Goal: Task Accomplishment & Management: Use online tool/utility

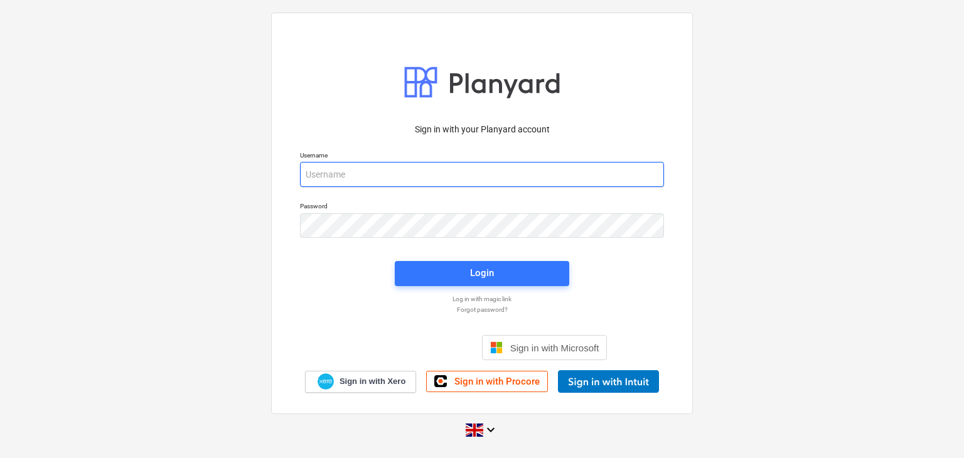
click at [371, 168] on input "email" at bounding box center [482, 174] width 364 height 25
type input "[PERSON_NAME][EMAIL_ADDRESS][DOMAIN_NAME]"
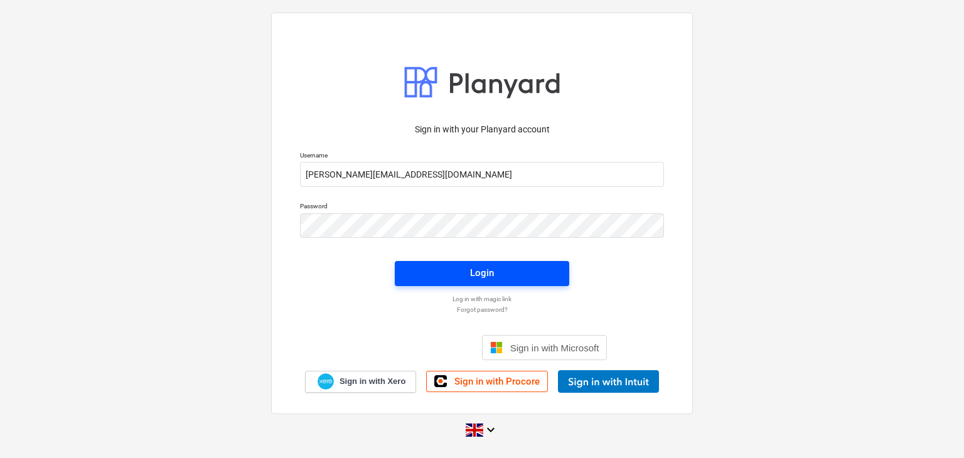
click at [482, 272] on div "Login" at bounding box center [482, 273] width 24 height 16
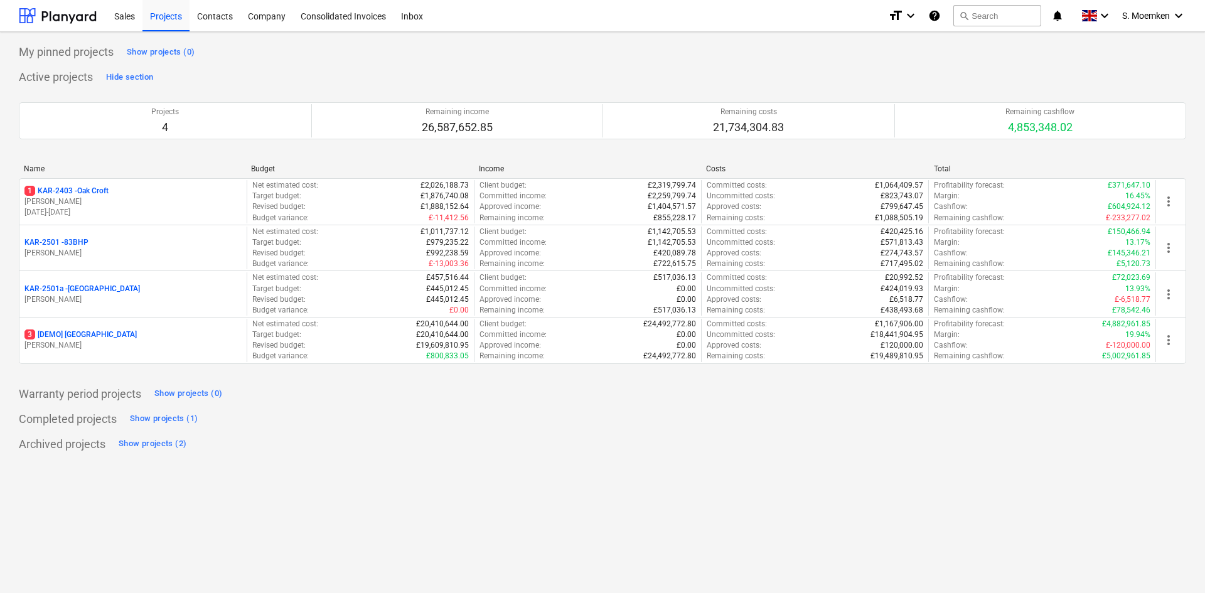
click at [173, 209] on p "[DATE] - [DATE]" at bounding box center [132, 212] width 217 height 11
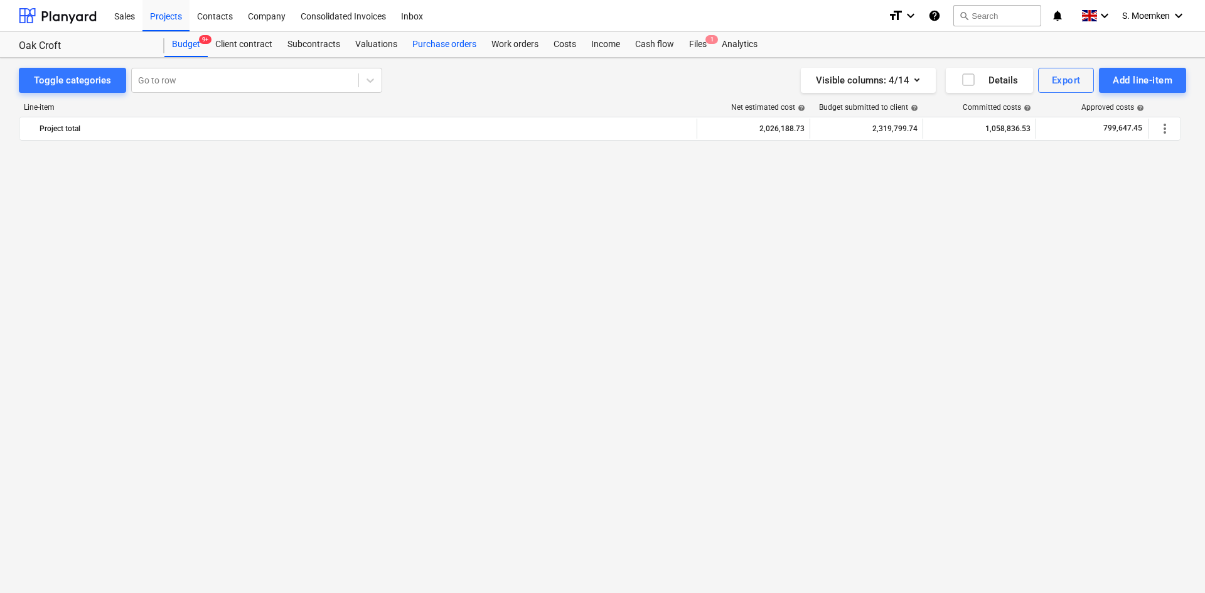
click at [437, 43] on div "Purchase orders" at bounding box center [444, 44] width 79 height 25
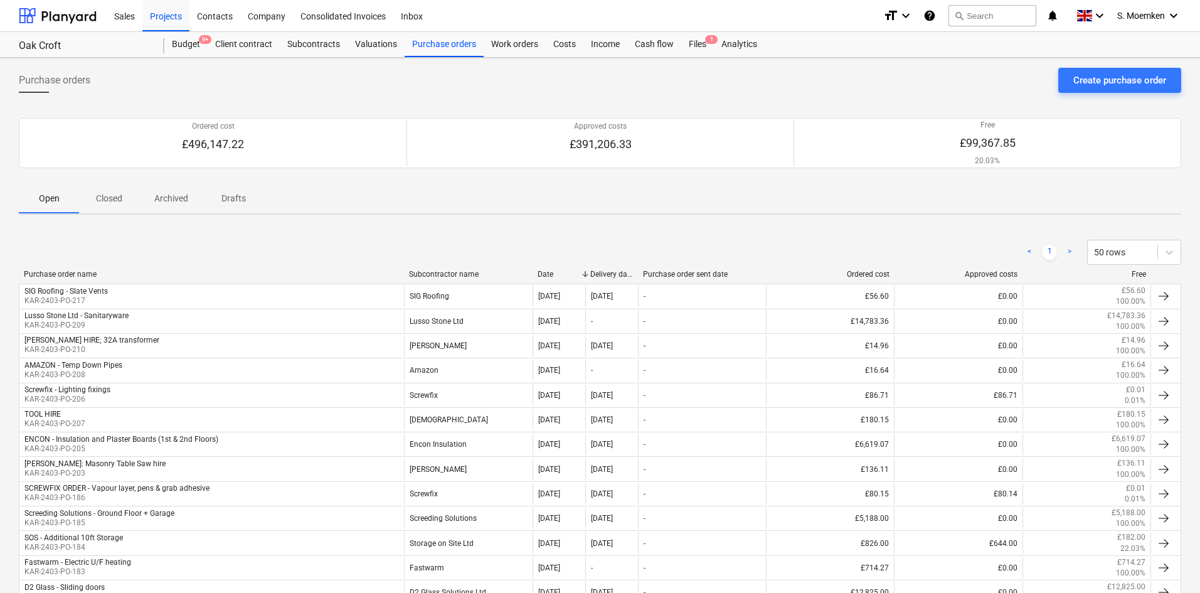
click at [235, 197] on p "Drafts" at bounding box center [233, 198] width 30 height 13
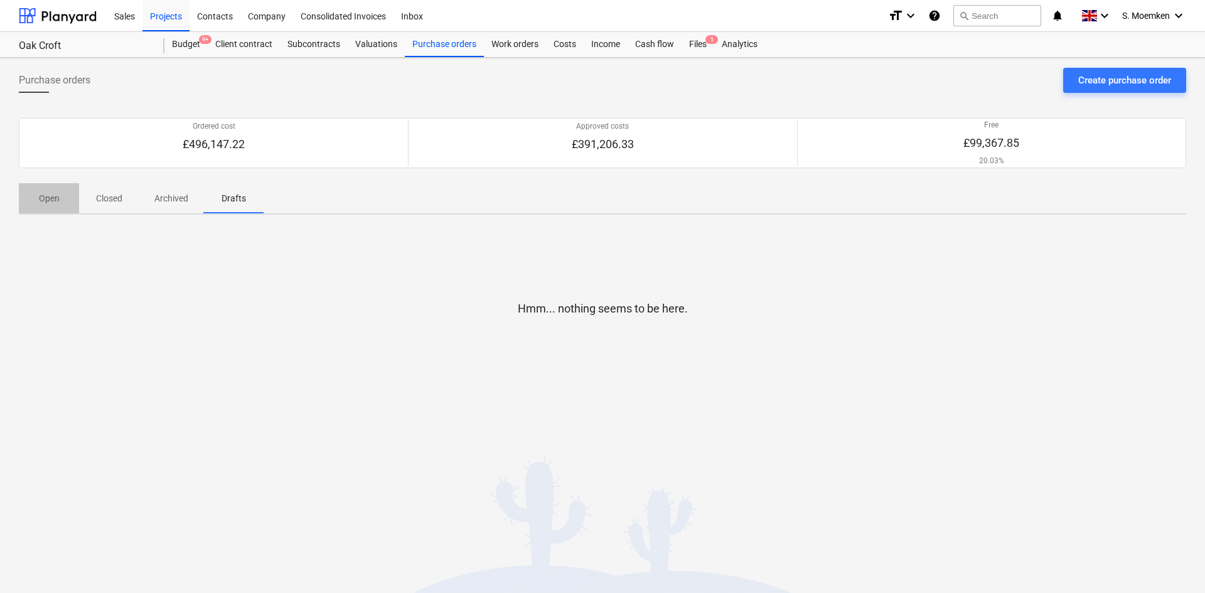
click at [49, 201] on p "Open" at bounding box center [49, 198] width 30 height 13
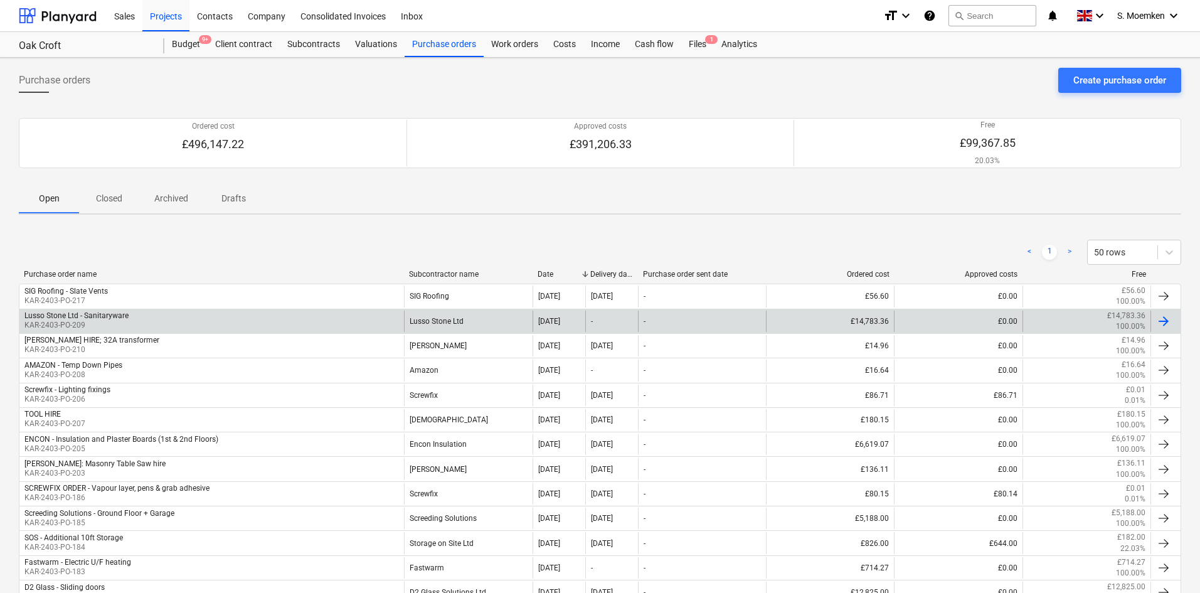
click at [243, 319] on div "Lusso Stone Ltd - Sanitaryware KAR-2403-PO-209" at bounding box center [211, 321] width 385 height 21
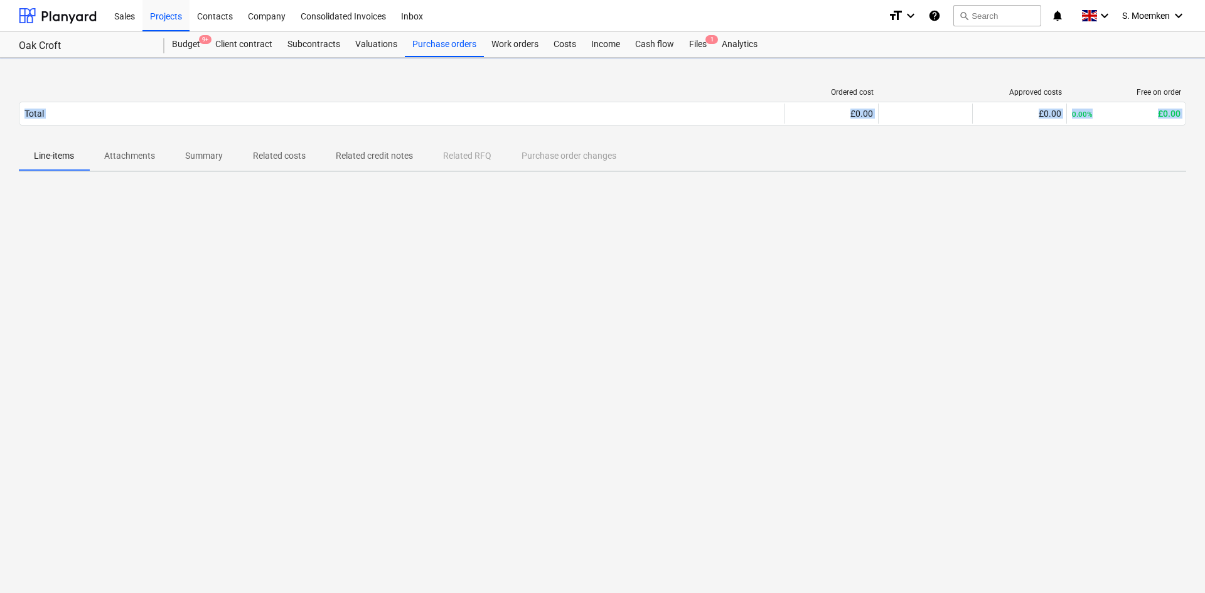
click at [243, 319] on div at bounding box center [602, 276] width 1167 height 188
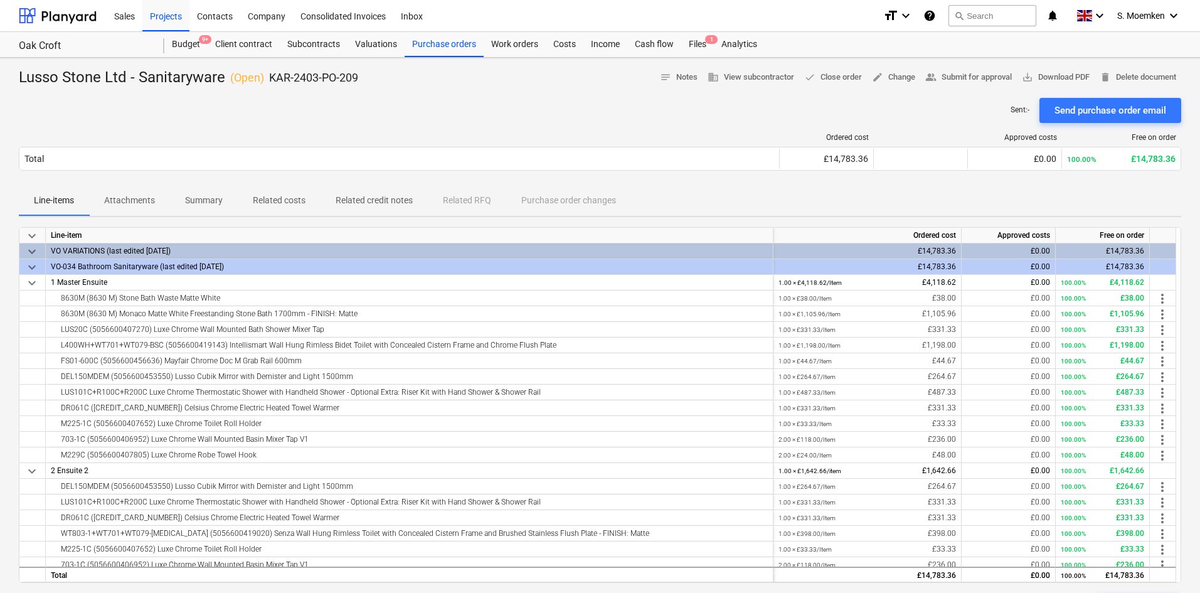
click at [659, 188] on div "Line-items Attachments Summary Related costs Related credit notes Related RFQ P…" at bounding box center [600, 201] width 1163 height 30
click at [963, 16] on button "search Search" at bounding box center [993, 15] width 88 height 21
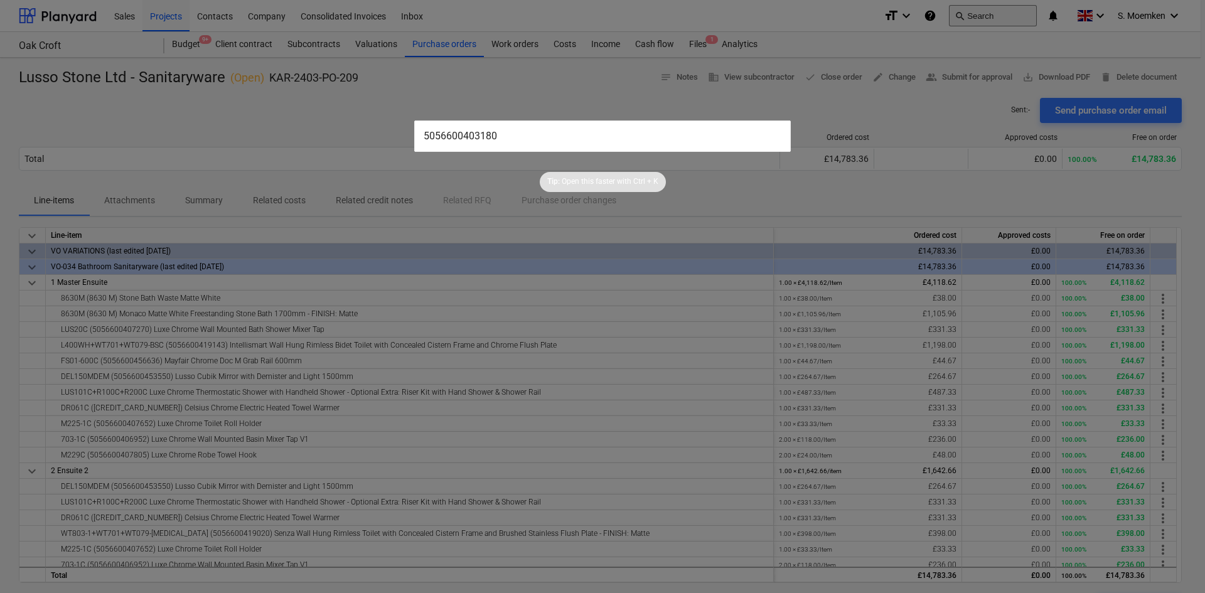
type input "5056600403180"
click at [541, 140] on input "5056600403180" at bounding box center [602, 135] width 376 height 31
click at [541, 137] on input "5056600403180" at bounding box center [602, 135] width 376 height 31
click at [612, 179] on p "Open this faster with" at bounding box center [597, 181] width 70 height 11
click at [664, 181] on span "Tip: Open this faster with Ctrl + K" at bounding box center [603, 181] width 126 height 11
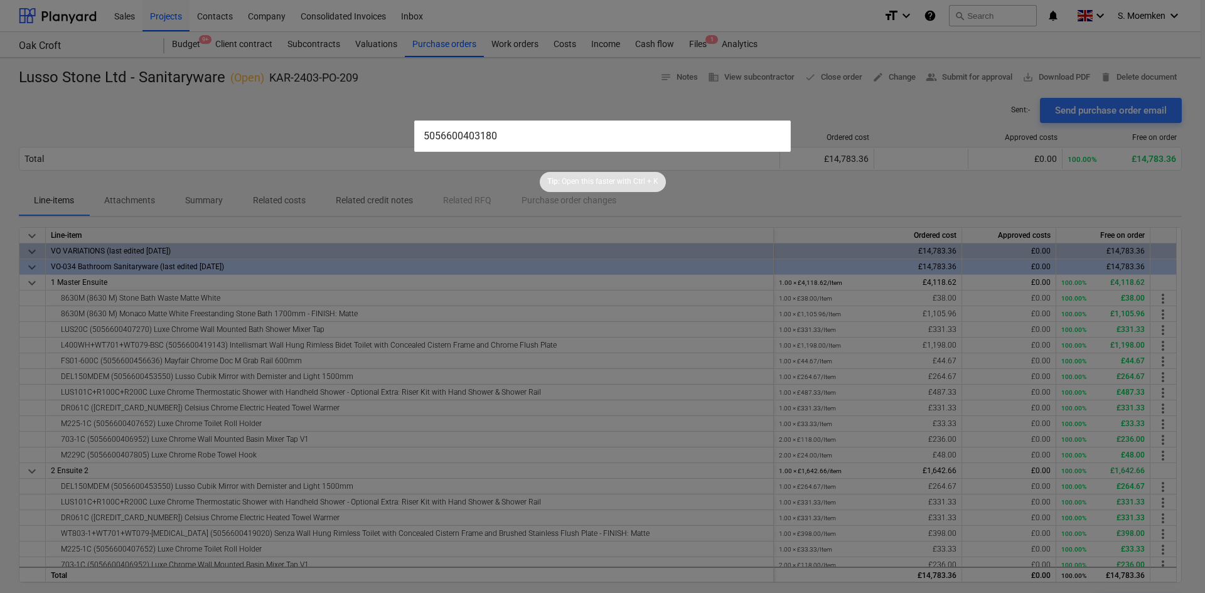
click at [656, 179] on p "Ctrl + K" at bounding box center [645, 181] width 25 height 11
click at [851, 102] on div at bounding box center [602, 296] width 1205 height 593
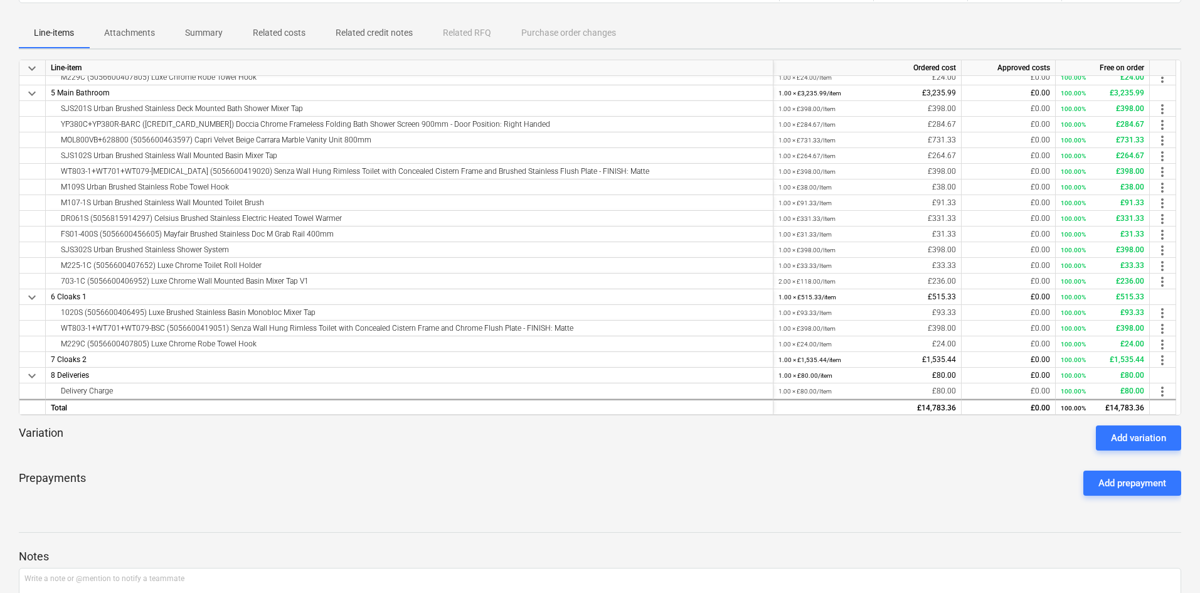
scroll to position [188, 0]
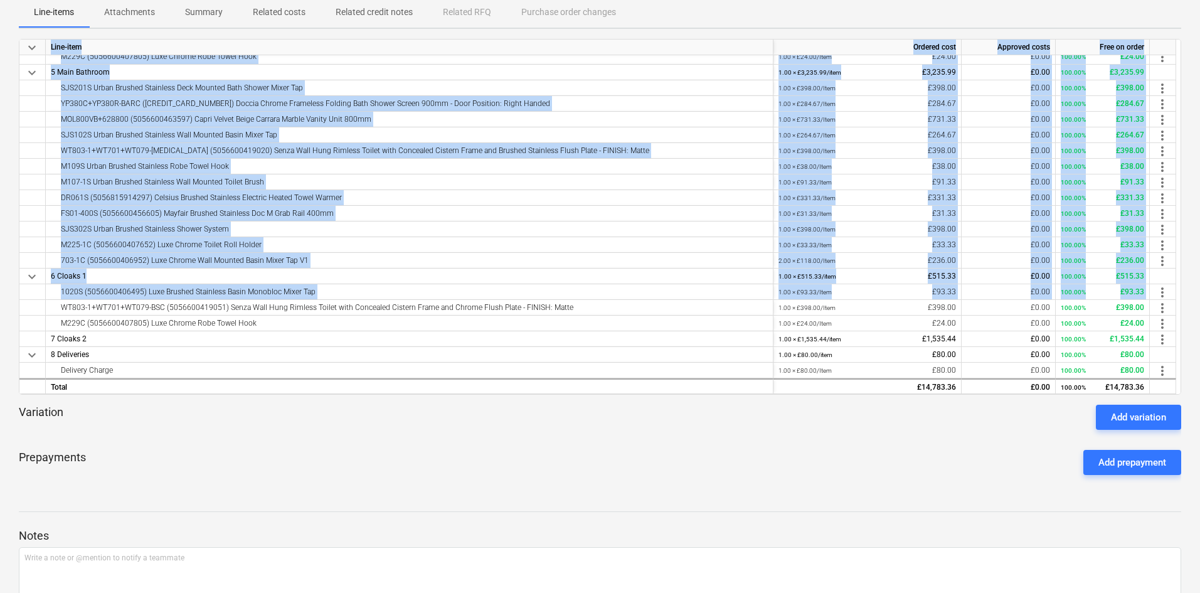
drag, startPoint x: 1176, startPoint y: 290, endPoint x: 1191, endPoint y: 174, distance: 117.1
click at [963, 174] on div "Lusso Stone Ltd - Sanitaryware ( Open ) KAR-2403-PO-209 notes Notes business Vi…" at bounding box center [600, 271] width 1200 height 802
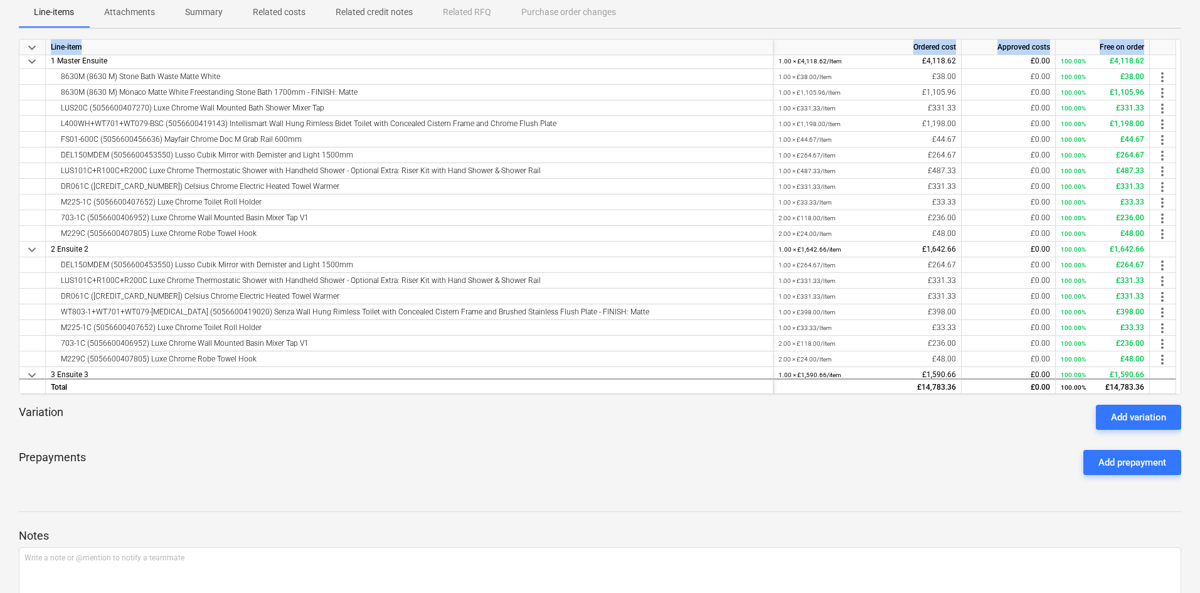
scroll to position [0, 0]
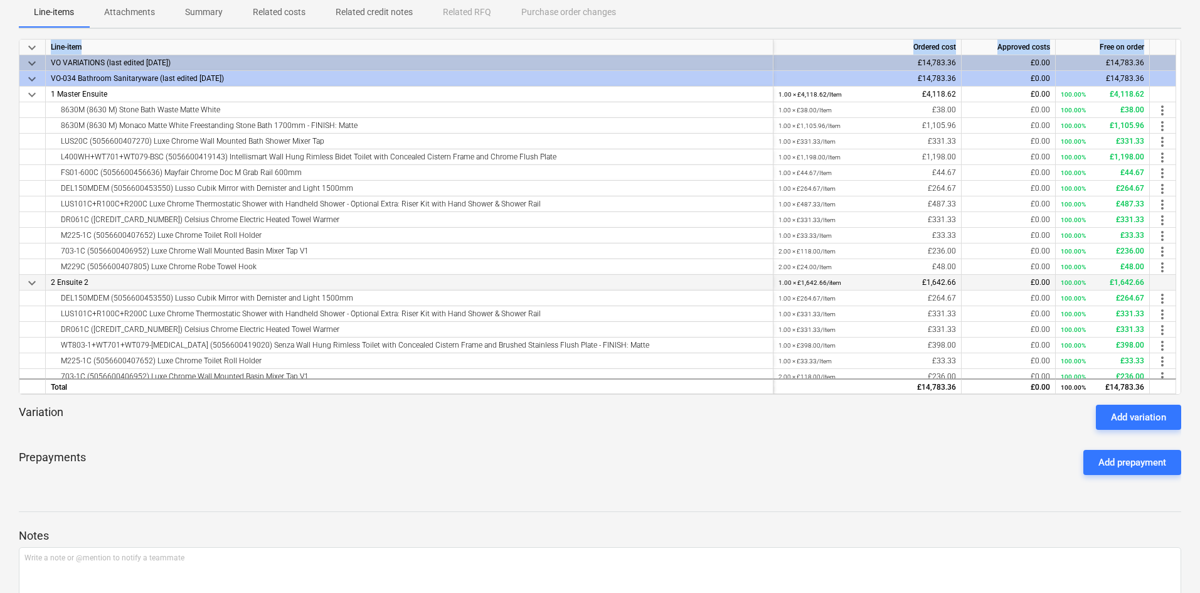
click at [824, 276] on div "1.00 × £1,642.66 / item" at bounding box center [810, 283] width 63 height 16
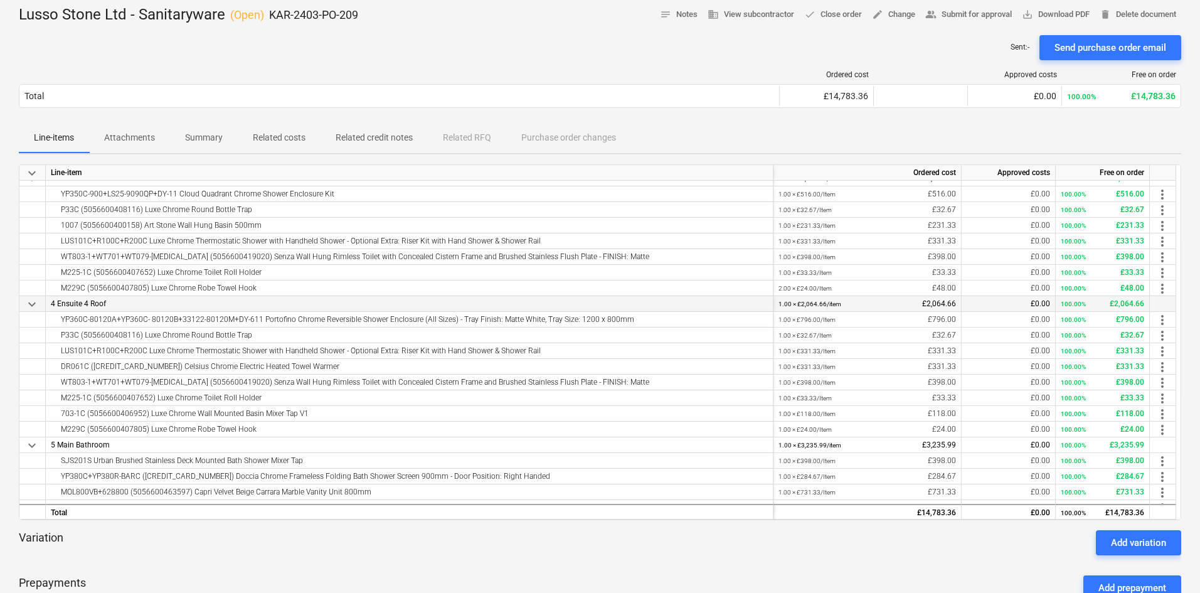
scroll to position [251, 0]
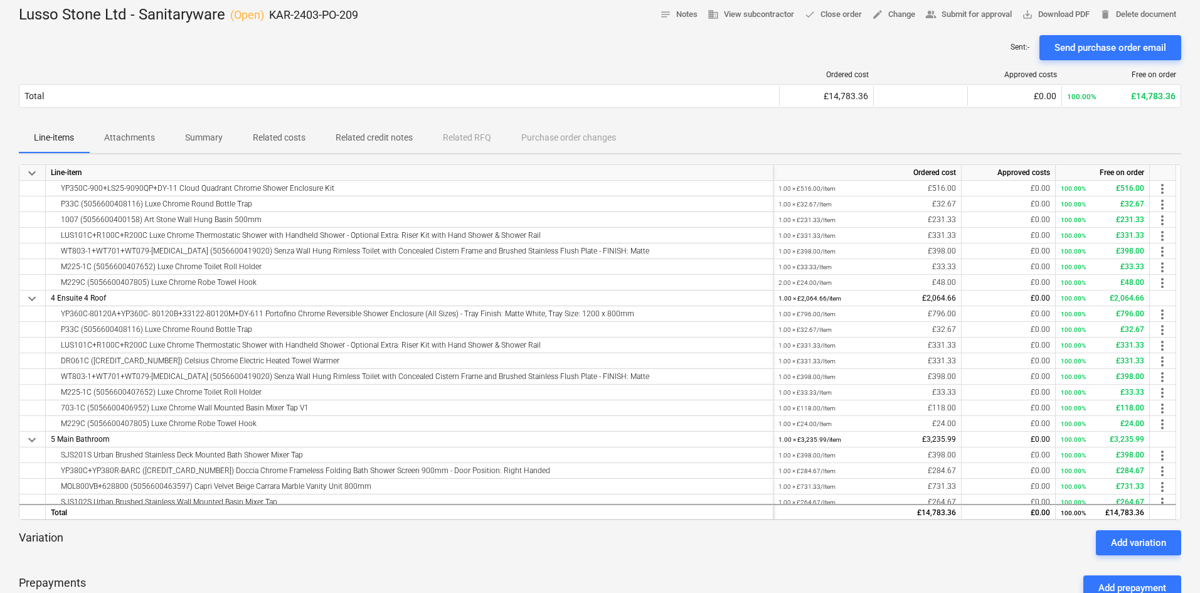
click at [595, 42] on div "Sent : - Send purchase order email" at bounding box center [600, 47] width 1163 height 25
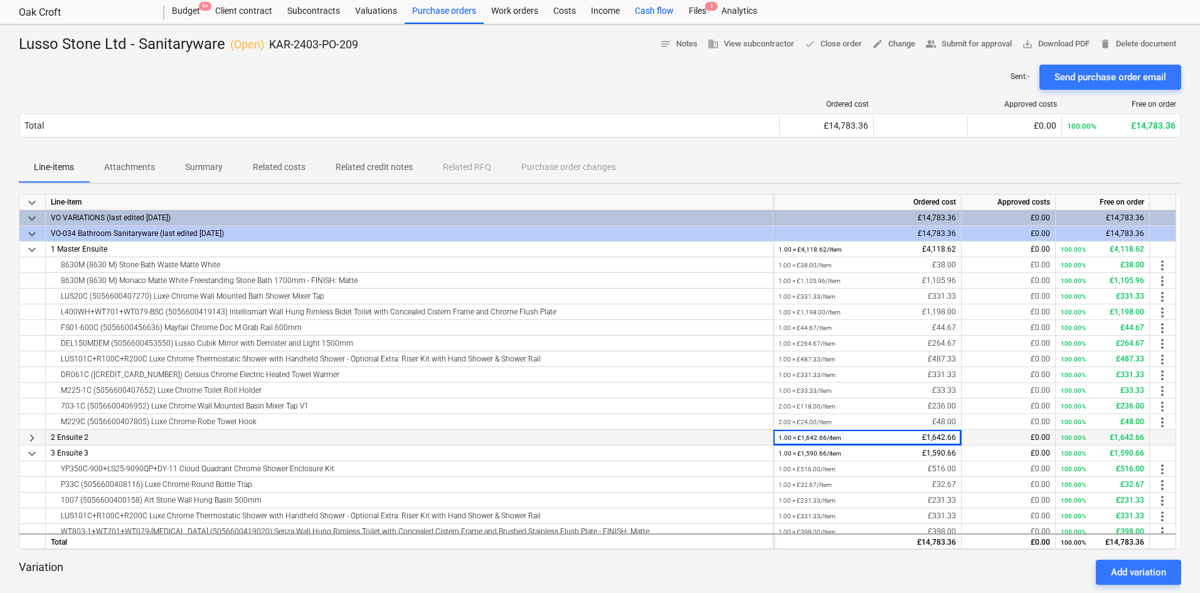
scroll to position [0, 0]
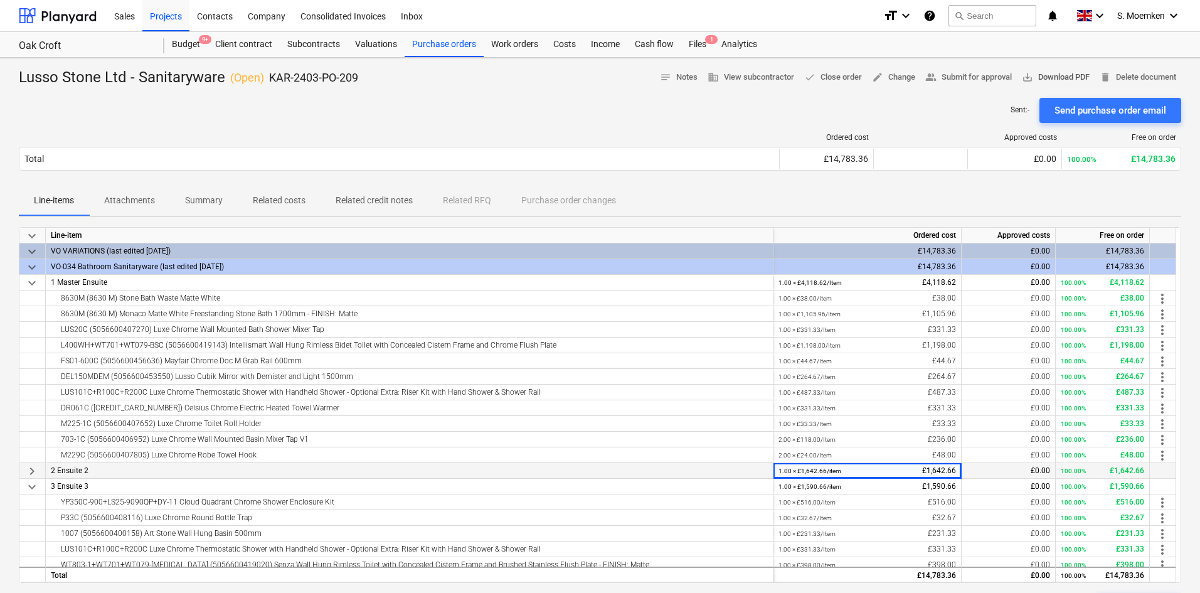
click at [963, 80] on span "save_alt Download PDF" at bounding box center [1056, 77] width 68 height 14
click at [31, 435] on span "keyboard_arrow_right" at bounding box center [31, 471] width 15 height 15
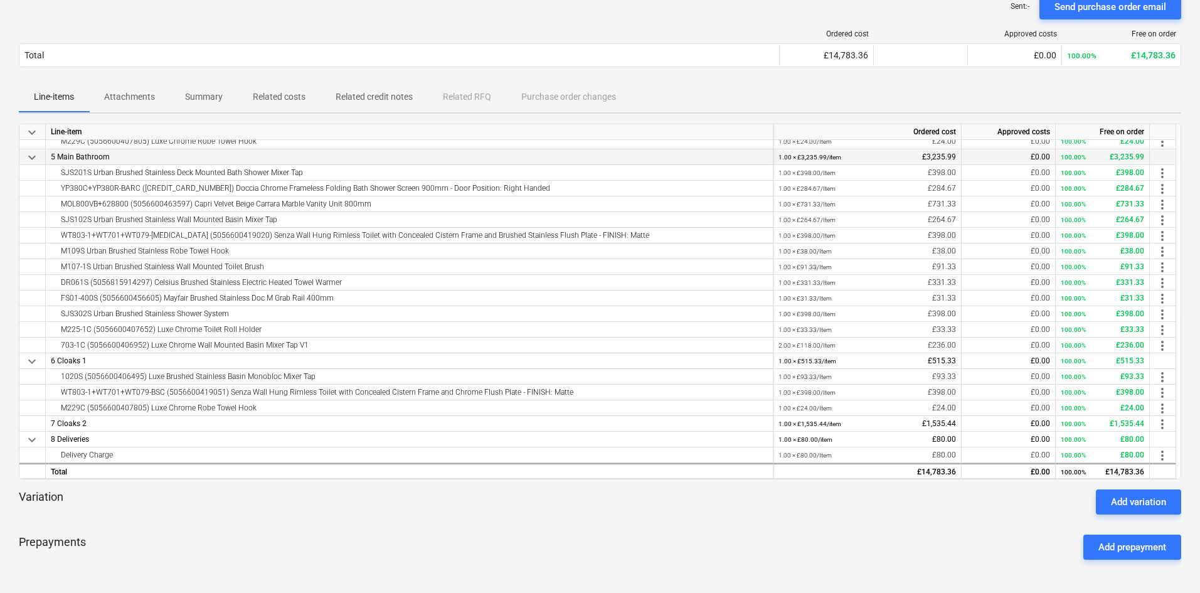
scroll to position [188, 0]
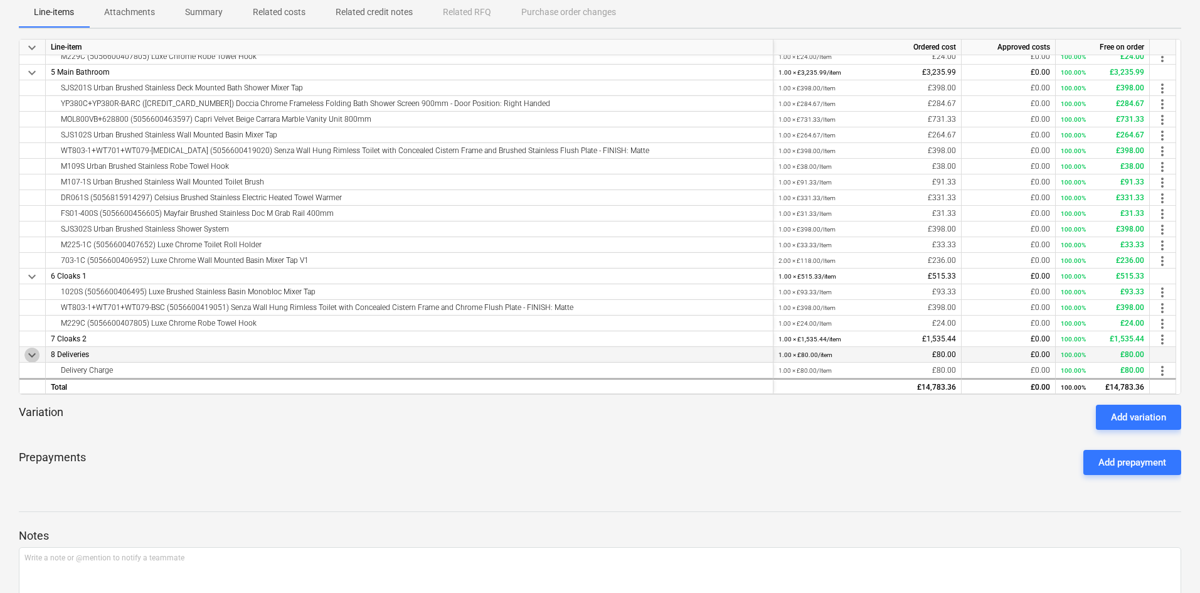
click at [31, 356] on span "keyboard_arrow_down" at bounding box center [31, 355] width 15 height 15
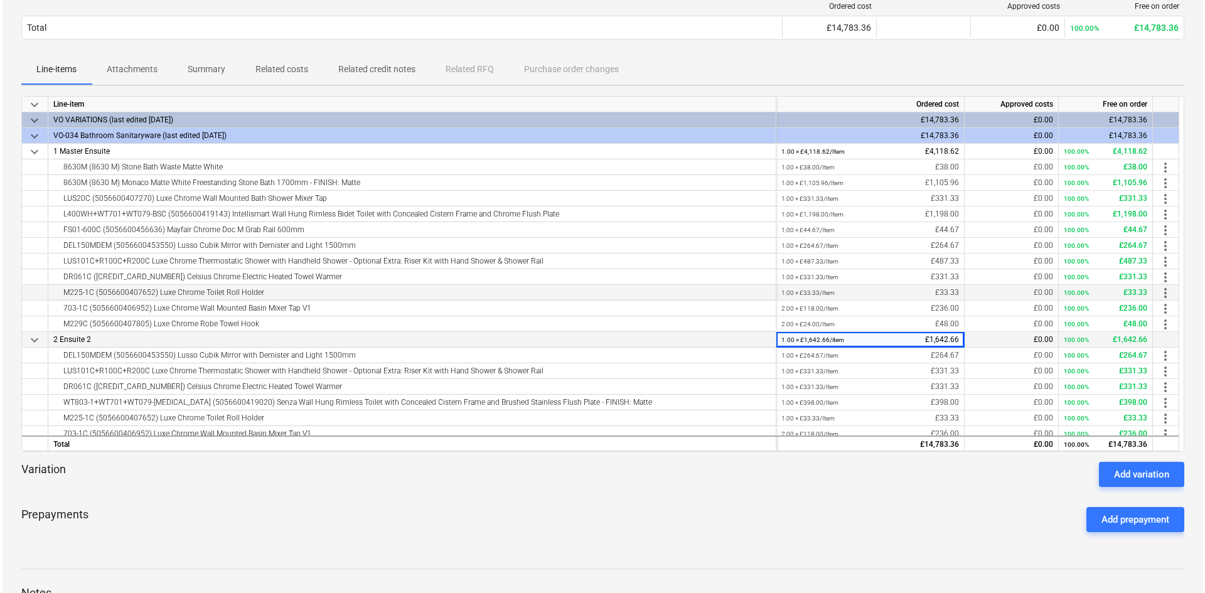
scroll to position [0, 0]
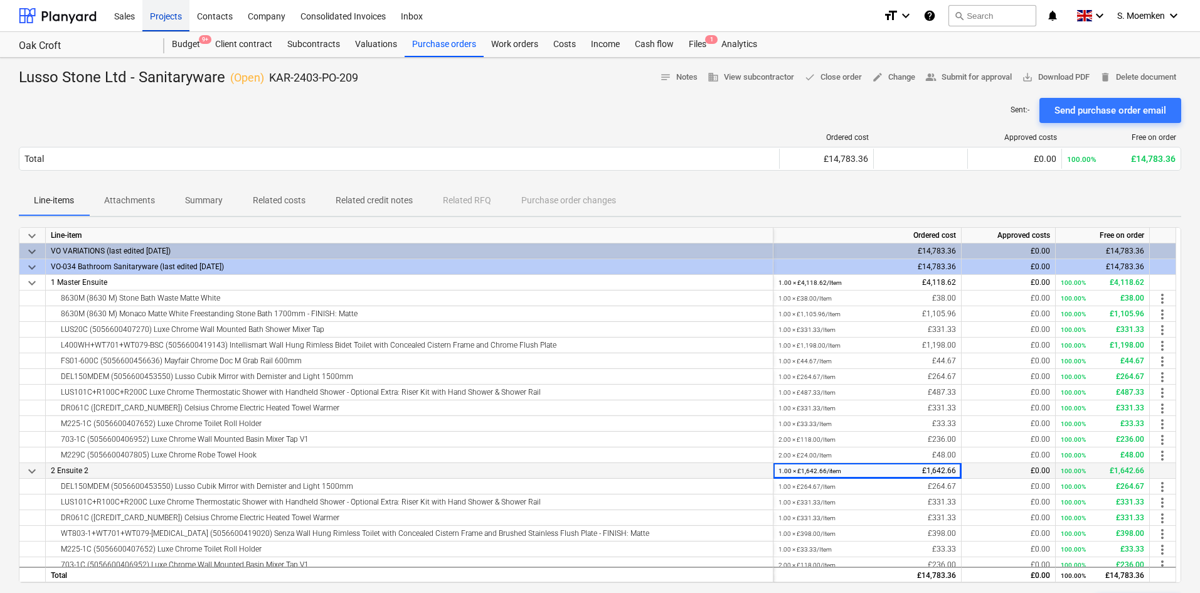
click at [166, 15] on div "Projects" at bounding box center [165, 15] width 47 height 32
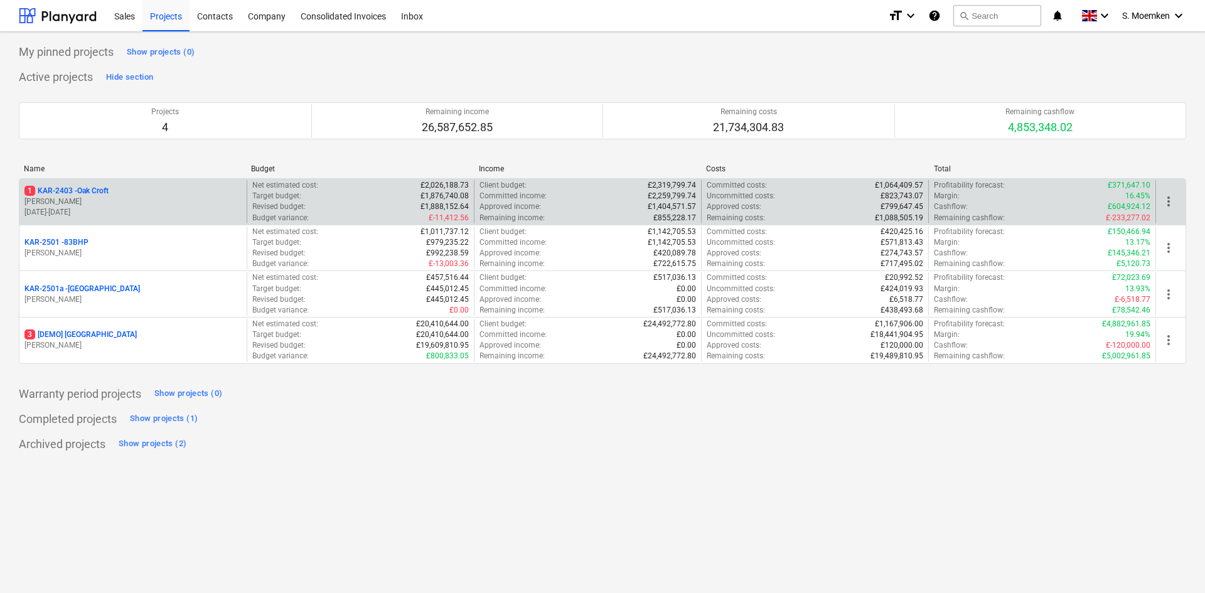
click at [143, 198] on p "[PERSON_NAME]" at bounding box center [132, 201] width 217 height 11
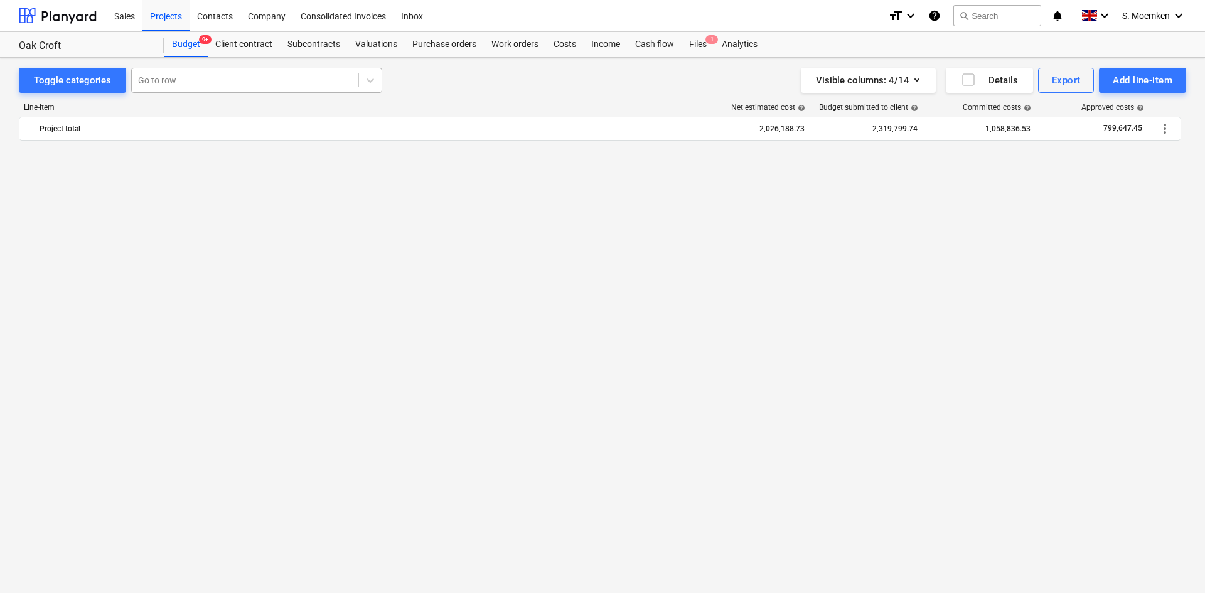
scroll to position [4084, 0]
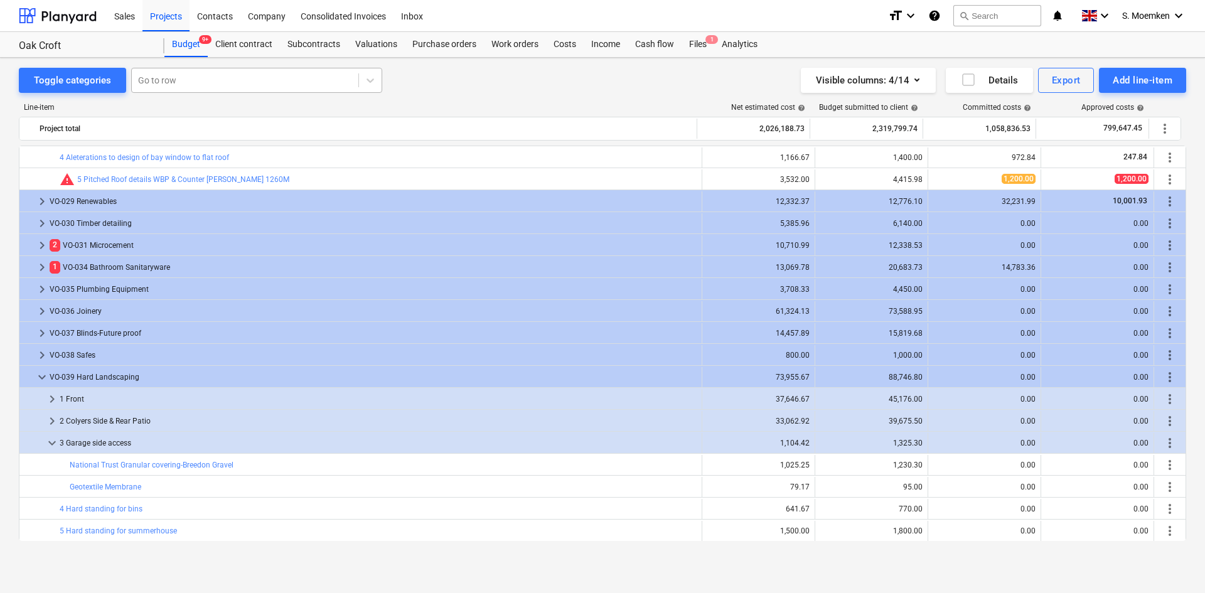
click at [204, 82] on div at bounding box center [245, 80] width 214 height 13
type input "9.6.1"
click at [205, 82] on div at bounding box center [245, 80] width 214 height 13
type input "vo-028"
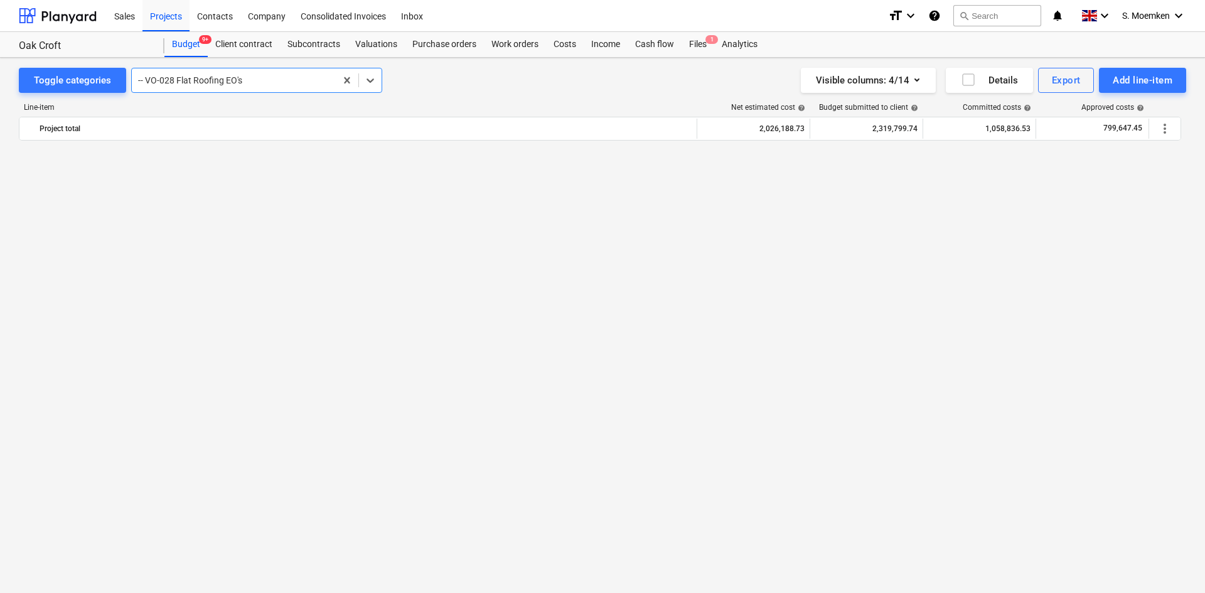
scroll to position [0, 0]
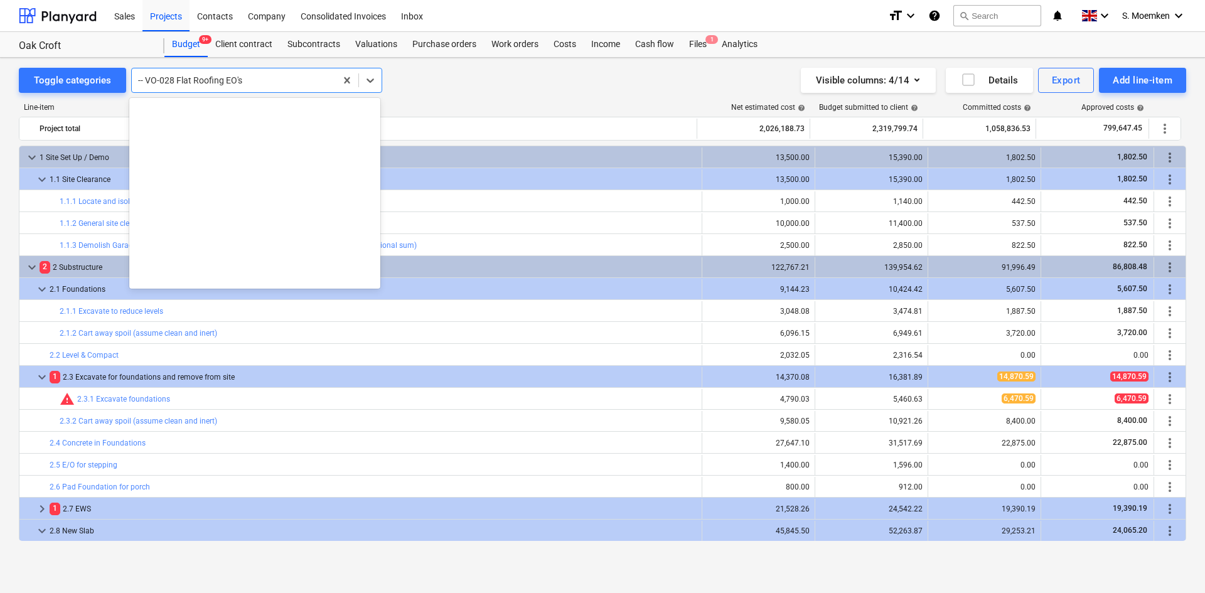
click at [269, 82] on div at bounding box center [233, 80] width 191 height 13
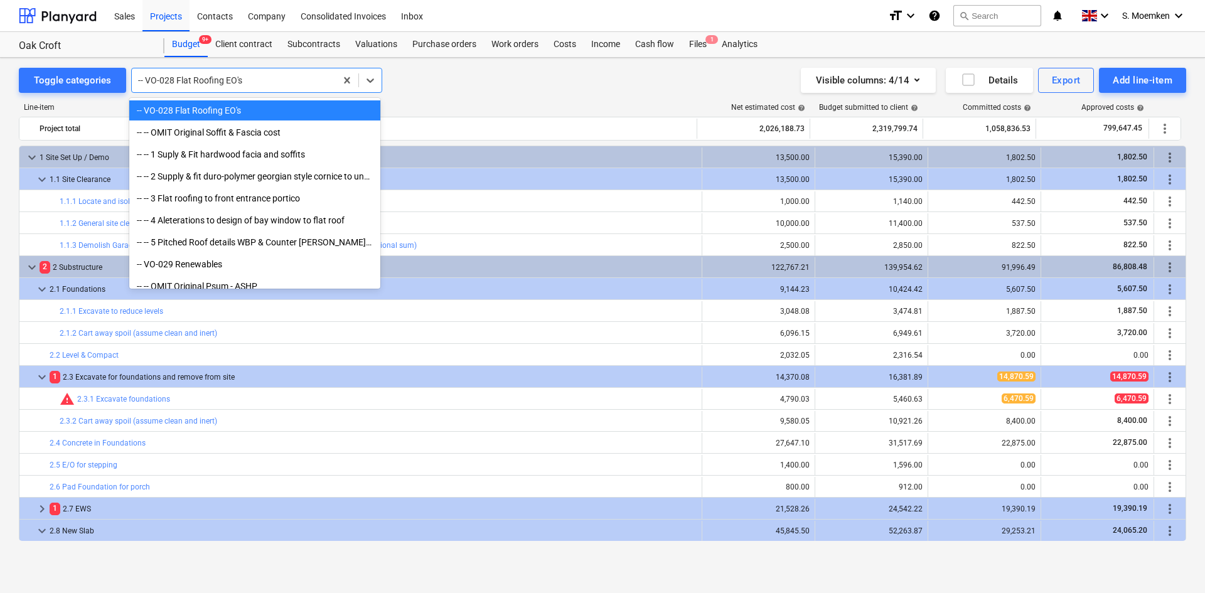
click at [168, 112] on div "-- VO-028 Flat Roofing EO's" at bounding box center [254, 110] width 251 height 20
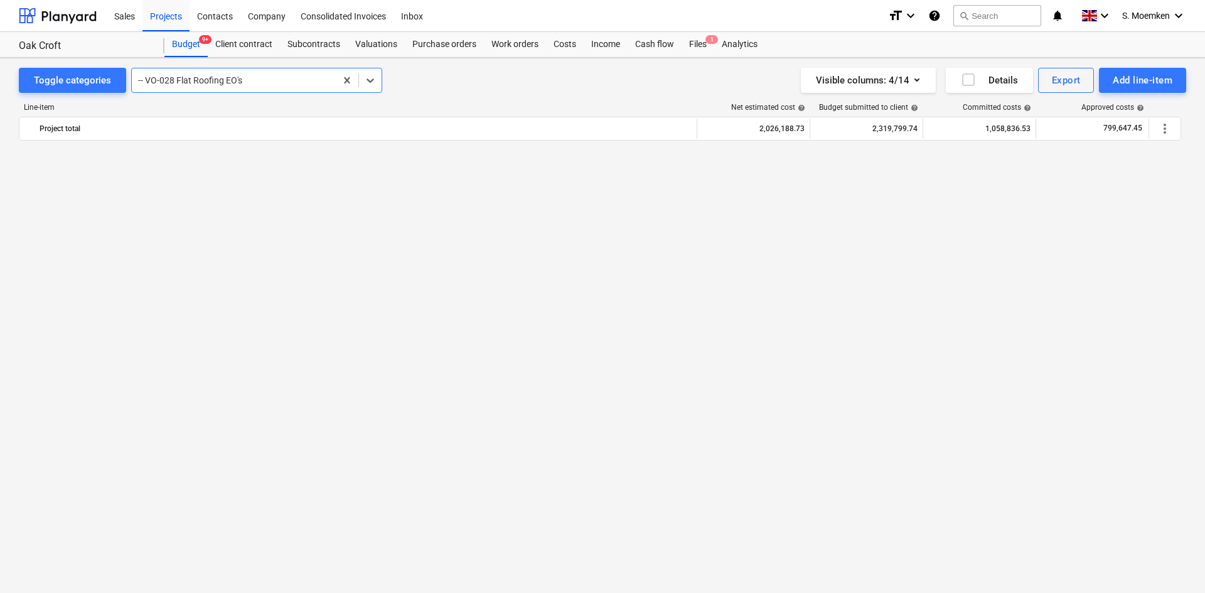
scroll to position [0, 0]
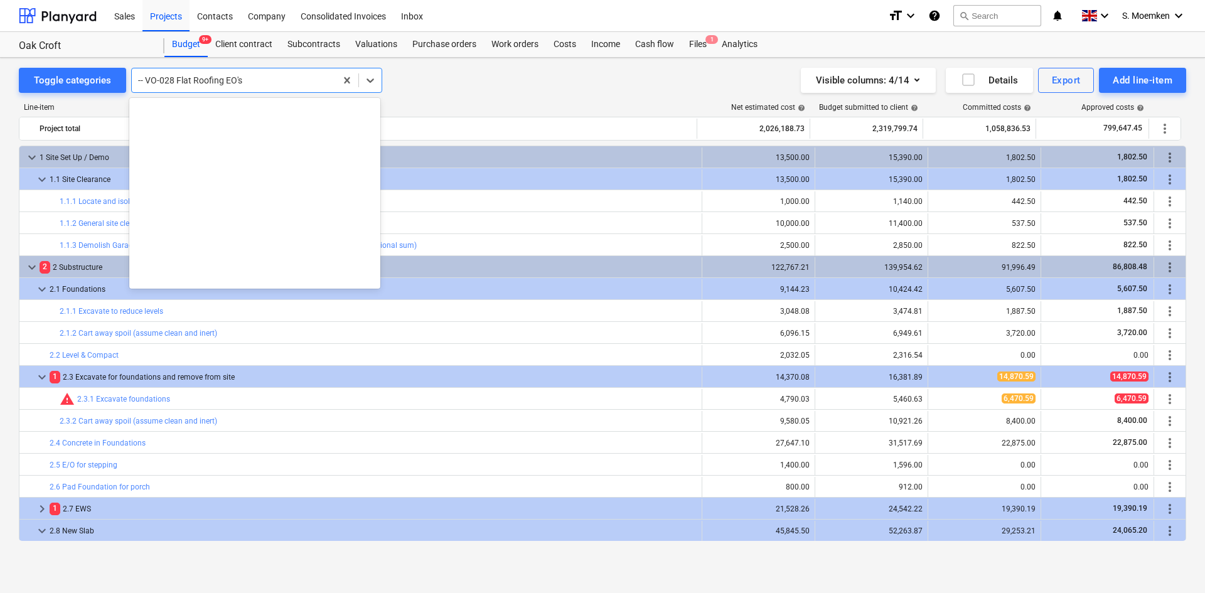
click at [244, 78] on div at bounding box center [233, 80] width 191 height 13
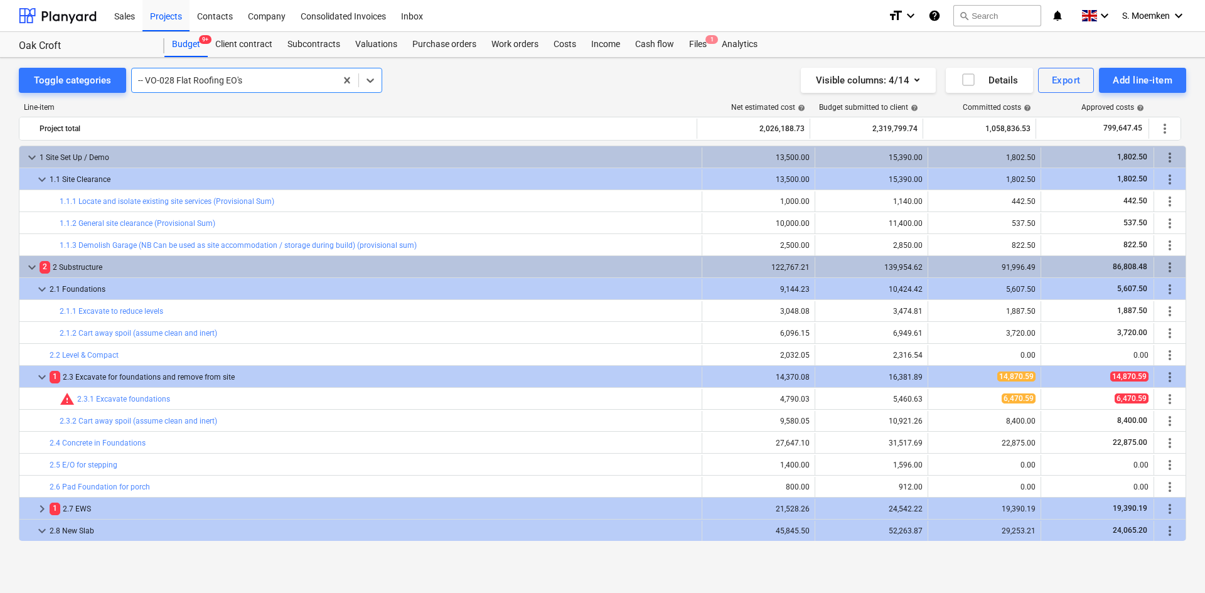
drag, startPoint x: 248, startPoint y: 78, endPoint x: 194, endPoint y: 80, distance: 54.0
click at [196, 80] on div at bounding box center [233, 80] width 191 height 13
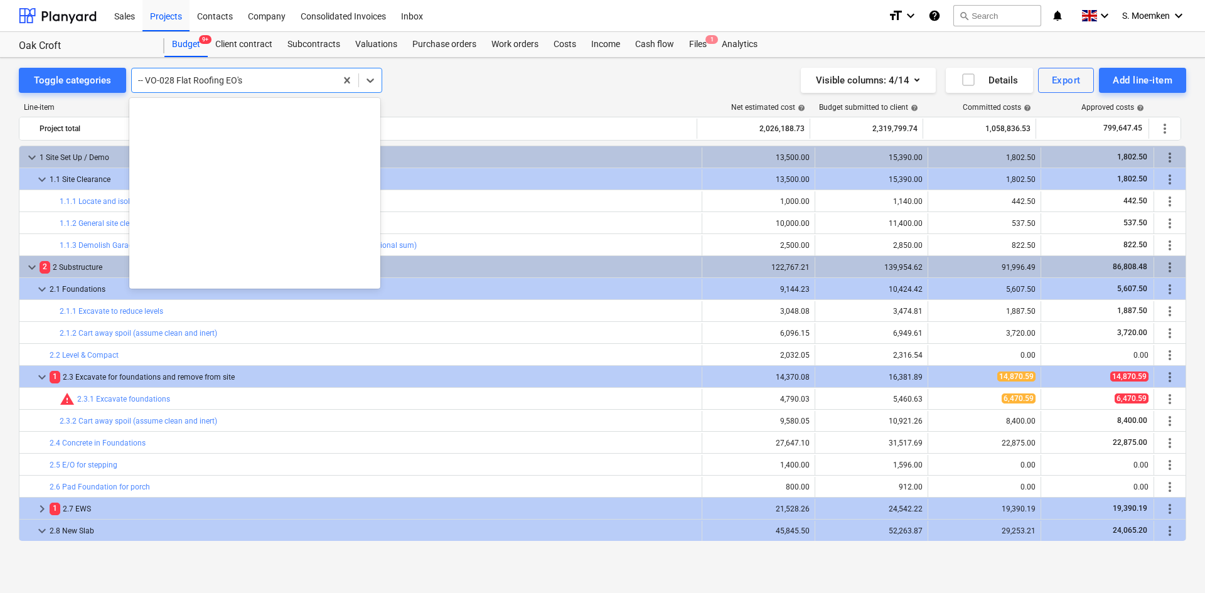
drag, startPoint x: 175, startPoint y: 77, endPoint x: 260, endPoint y: 77, distance: 84.7
click at [260, 77] on div at bounding box center [233, 80] width 191 height 13
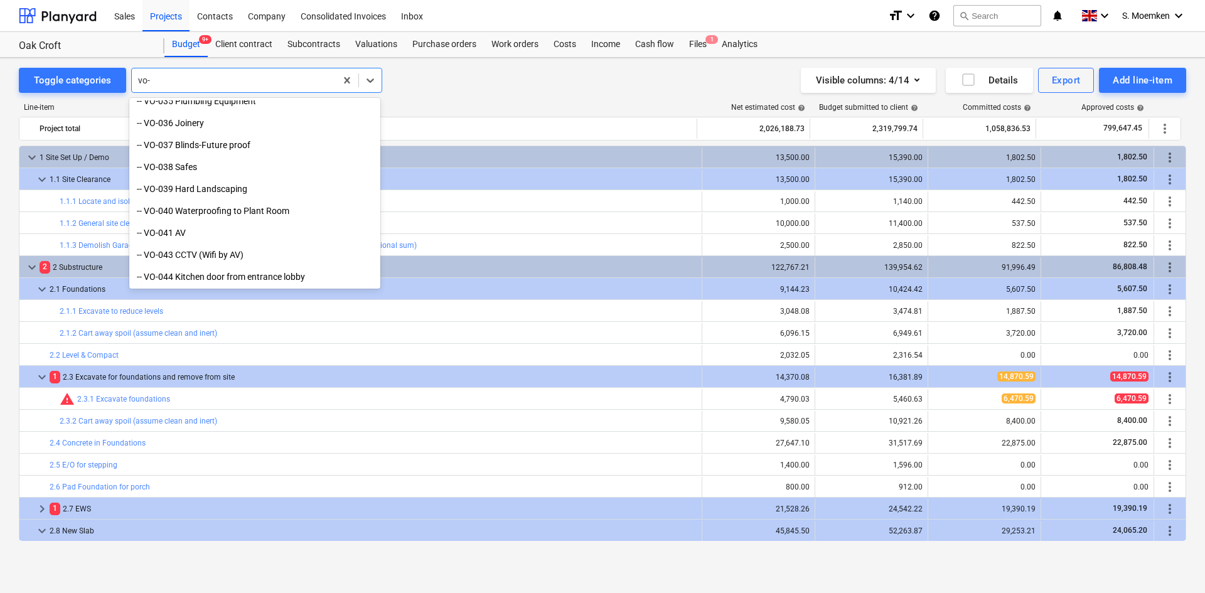
type input "vo"
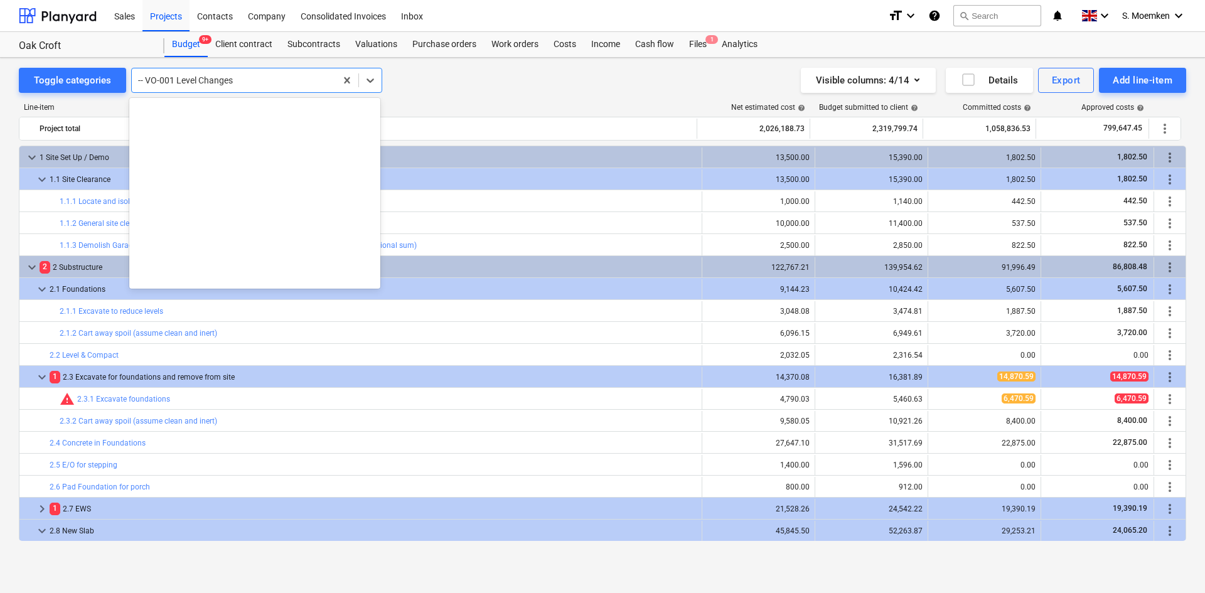
click at [247, 81] on div at bounding box center [233, 80] width 191 height 13
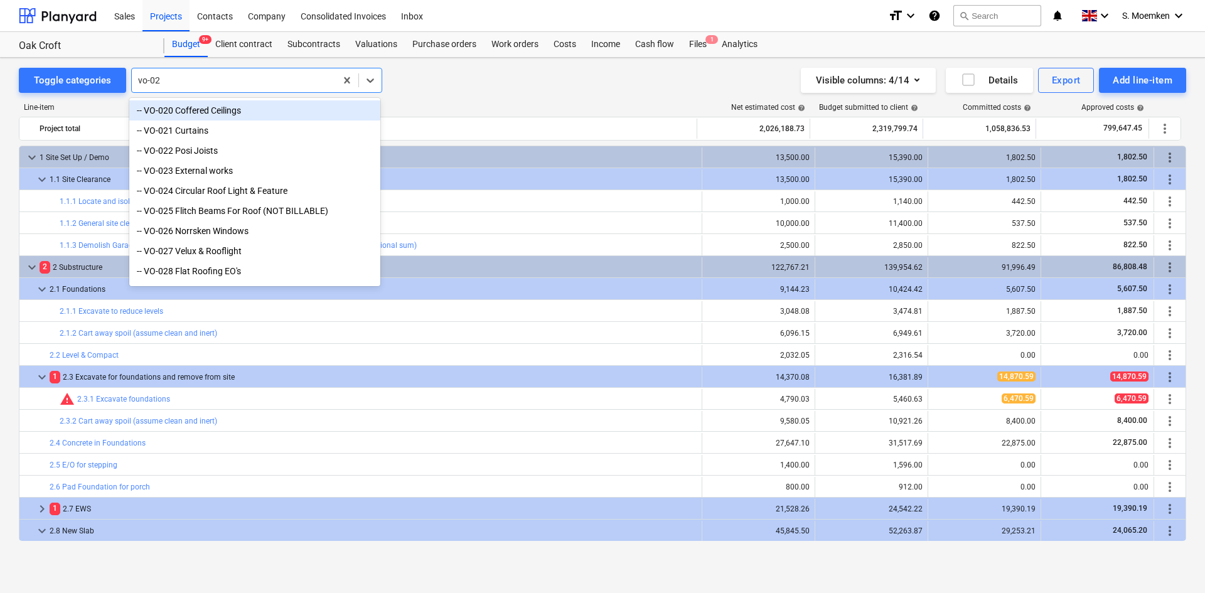
type input "vo-028"
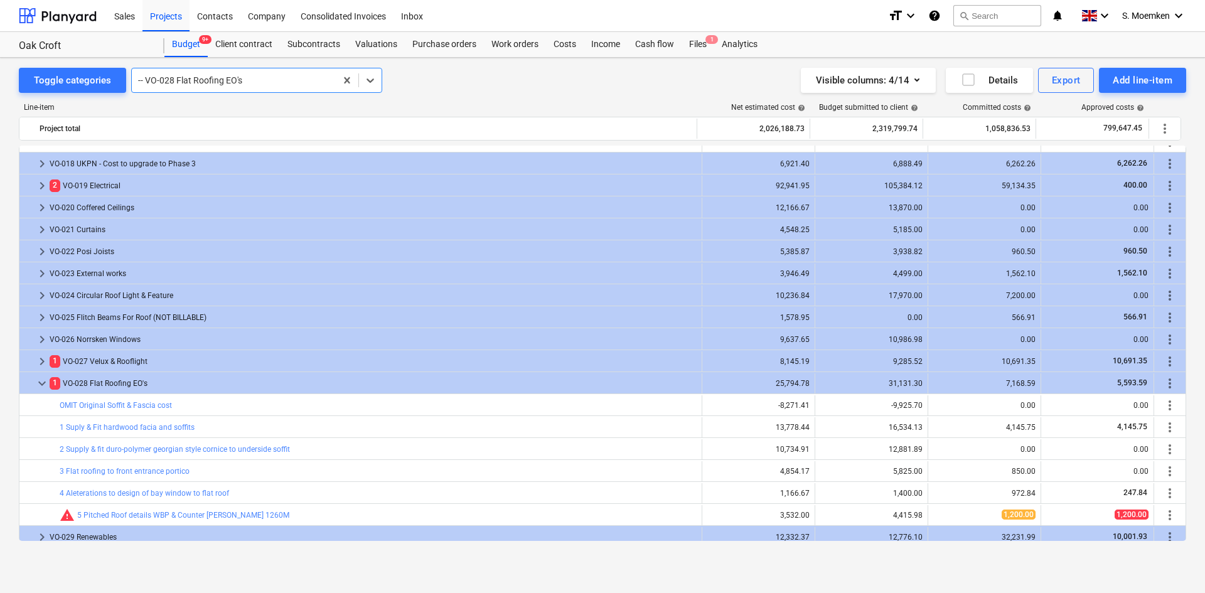
scroll to position [3764, 0]
